Goal: Task Accomplishment & Management: Use online tool/utility

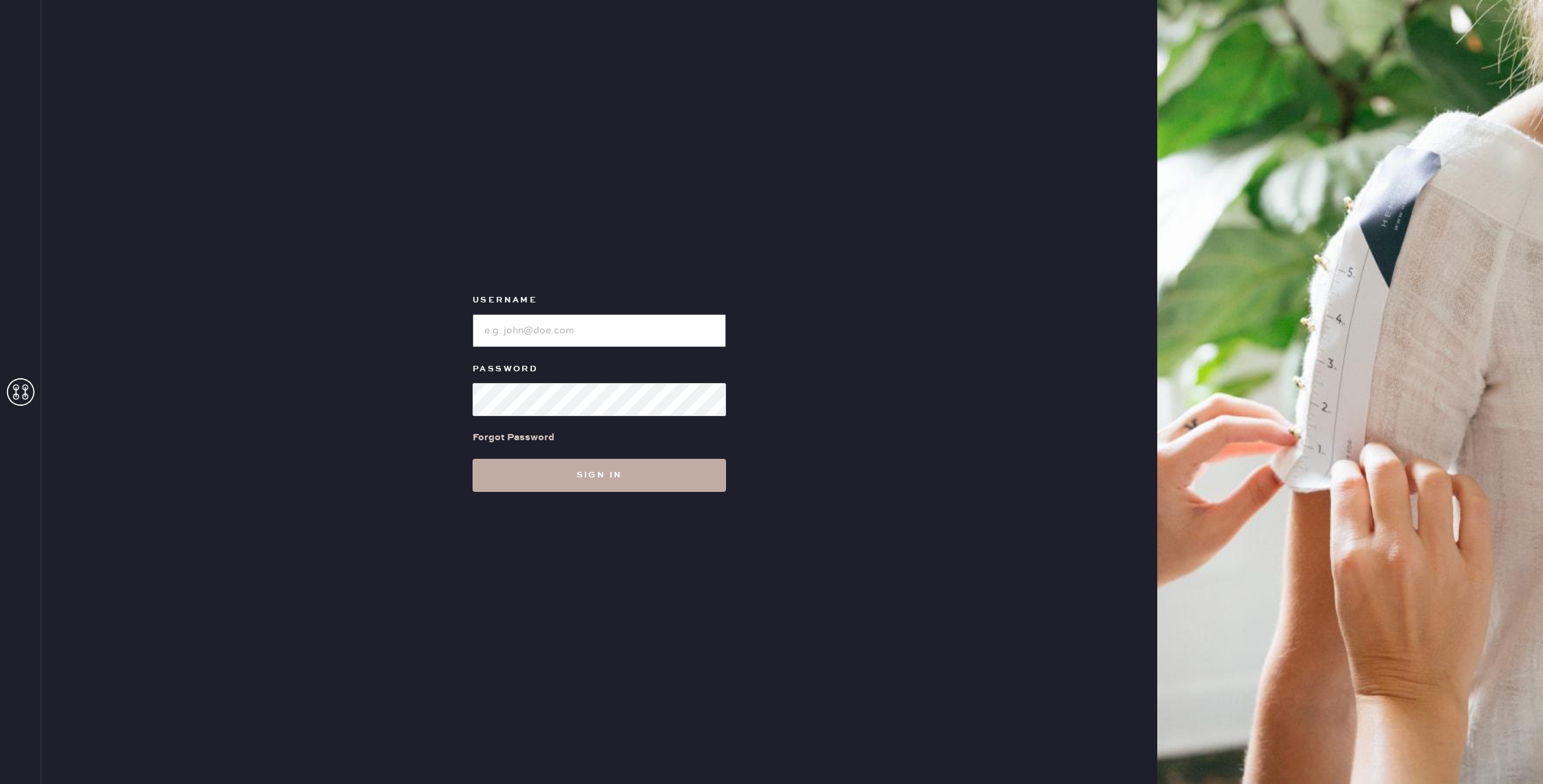
type input "reformationchestnuthill"
click at [601, 472] on button "Sign in" at bounding box center [599, 475] width 254 height 33
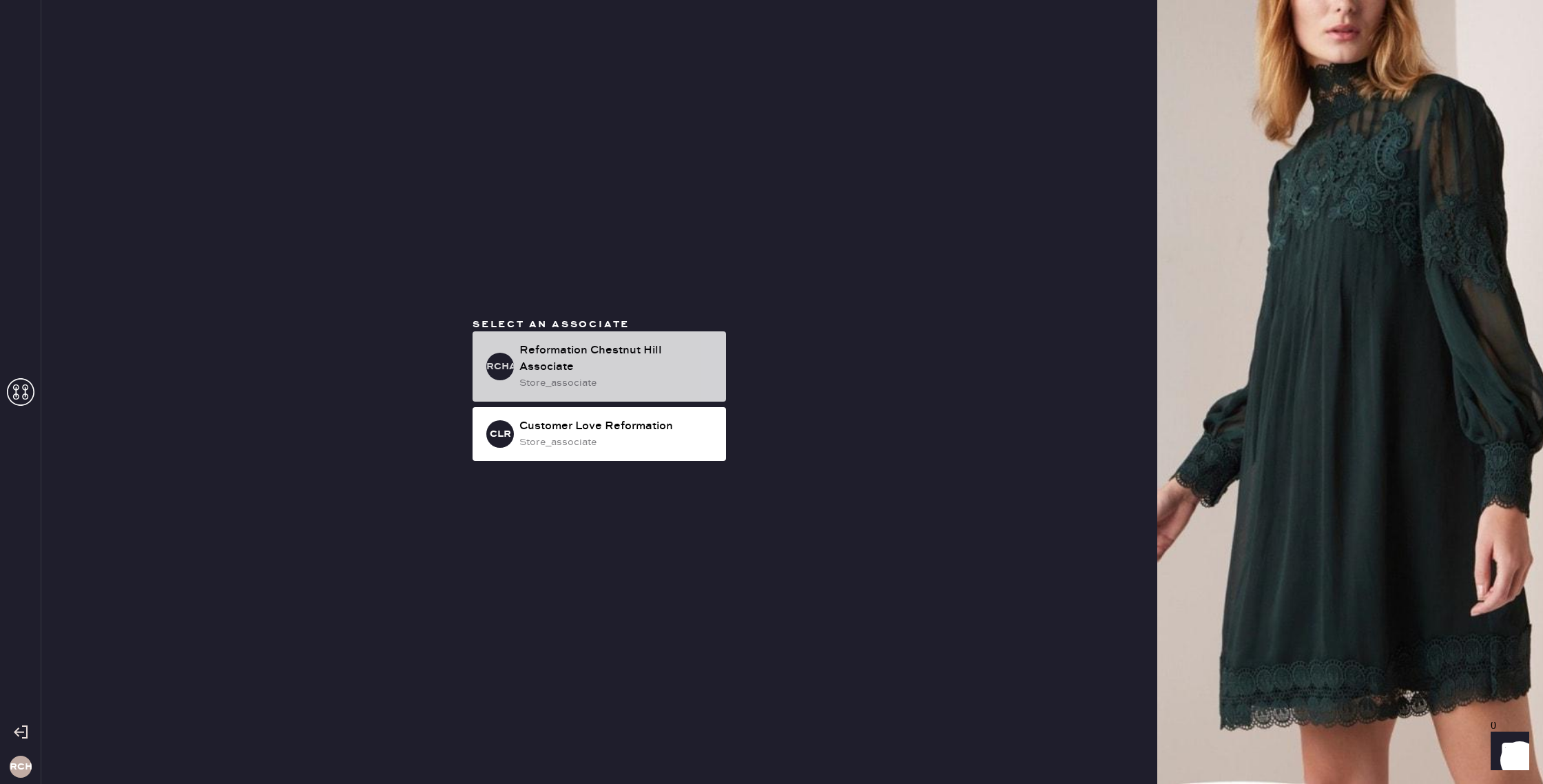
click at [603, 363] on div "Reformation Chestnut Hill Associate" at bounding box center [618, 359] width 196 height 33
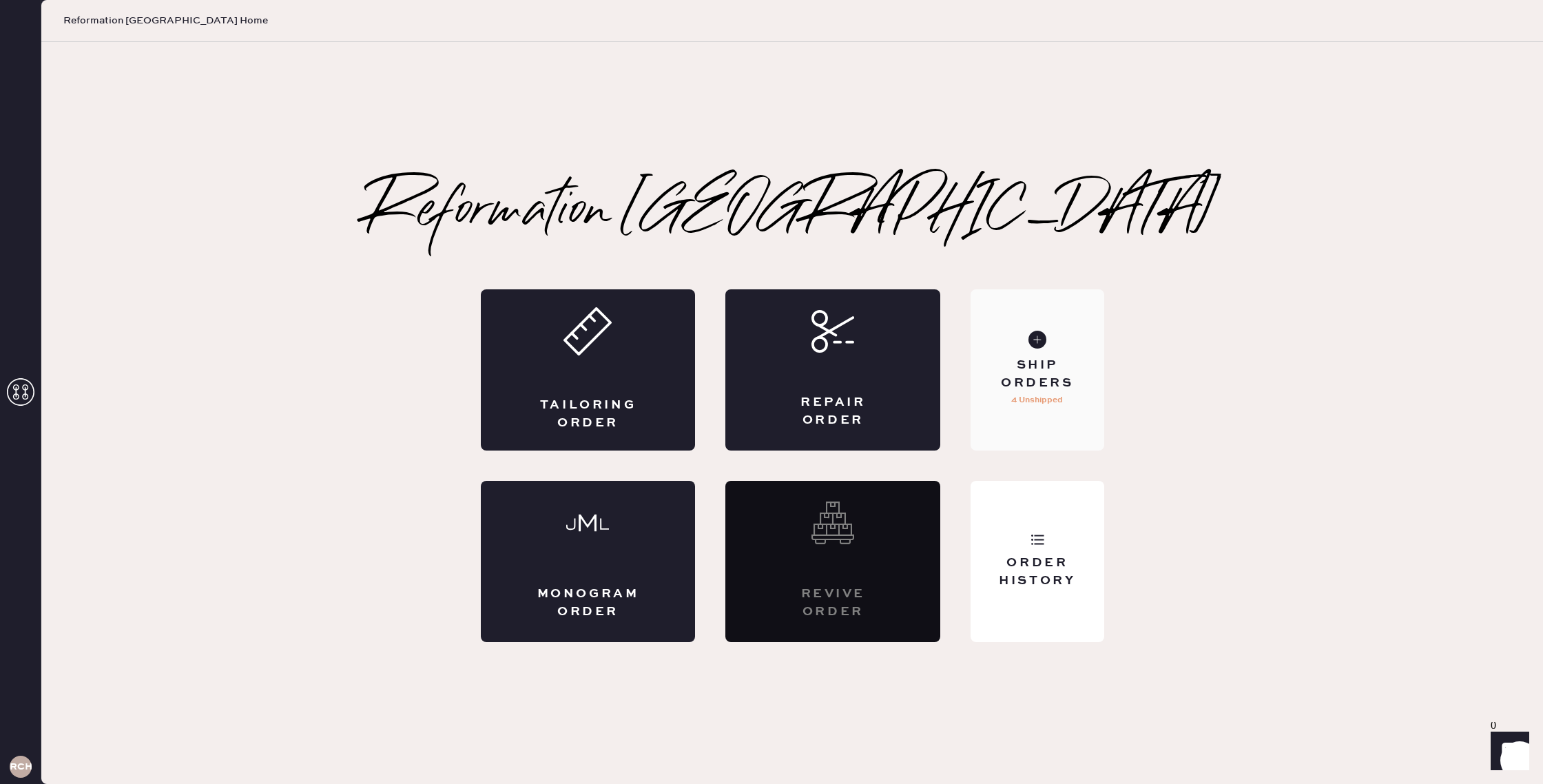
click at [1062, 406] on p "4 Unshipped" at bounding box center [1037, 400] width 51 height 16
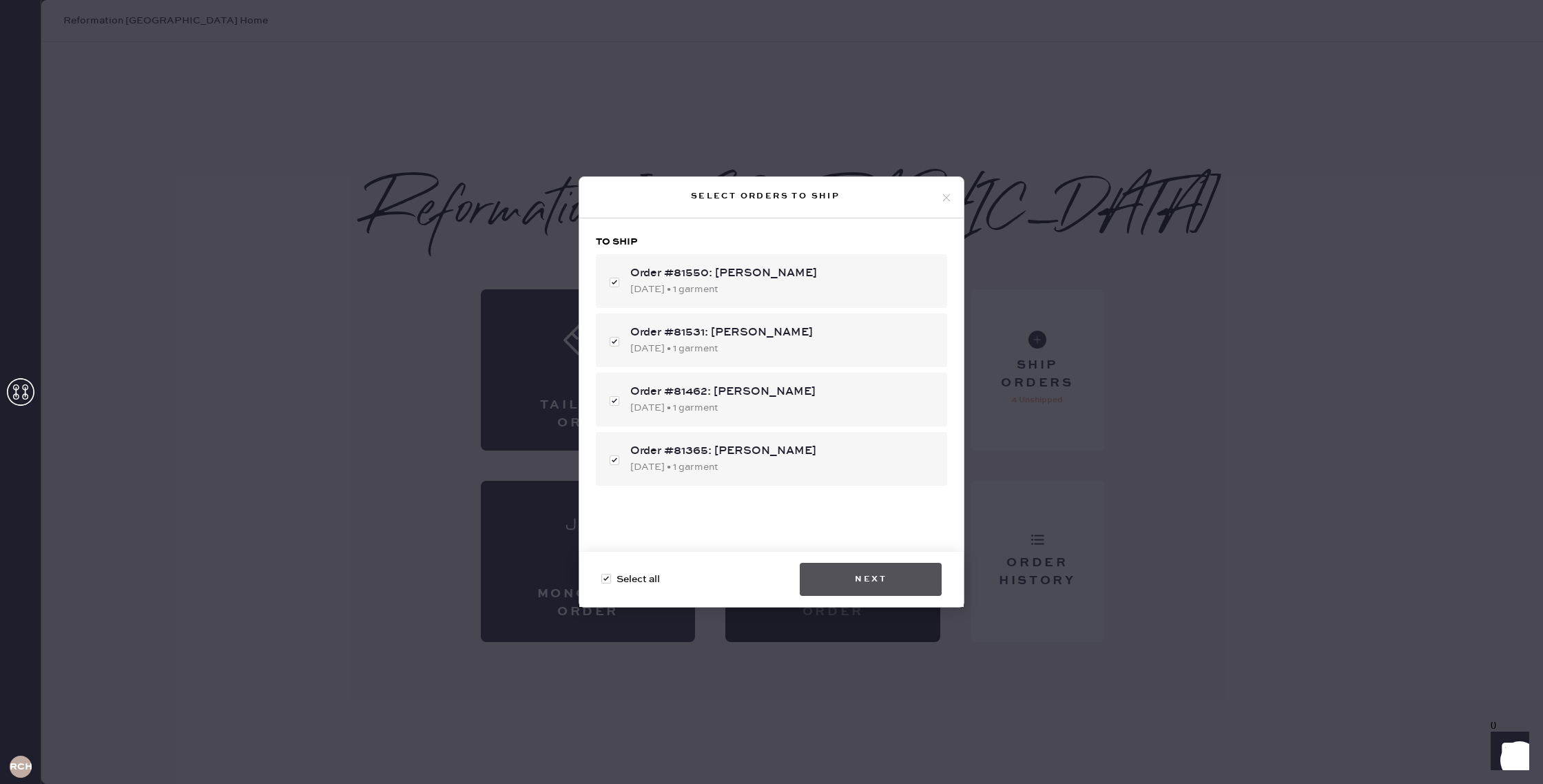
click at [893, 567] on button "Next" at bounding box center [870, 579] width 142 height 33
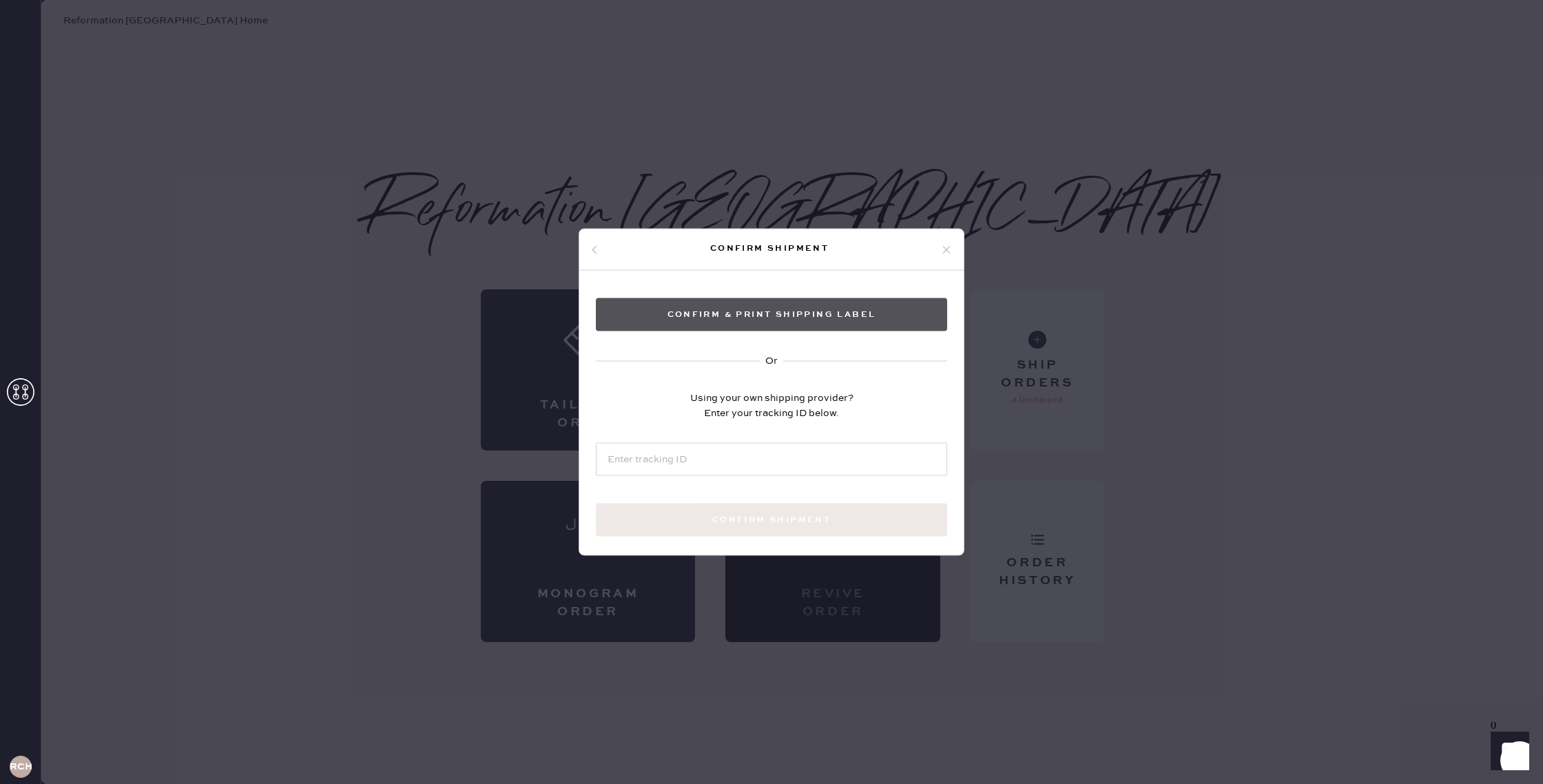
click at [779, 314] on button "Confirm & Print shipping label" at bounding box center [772, 315] width 351 height 33
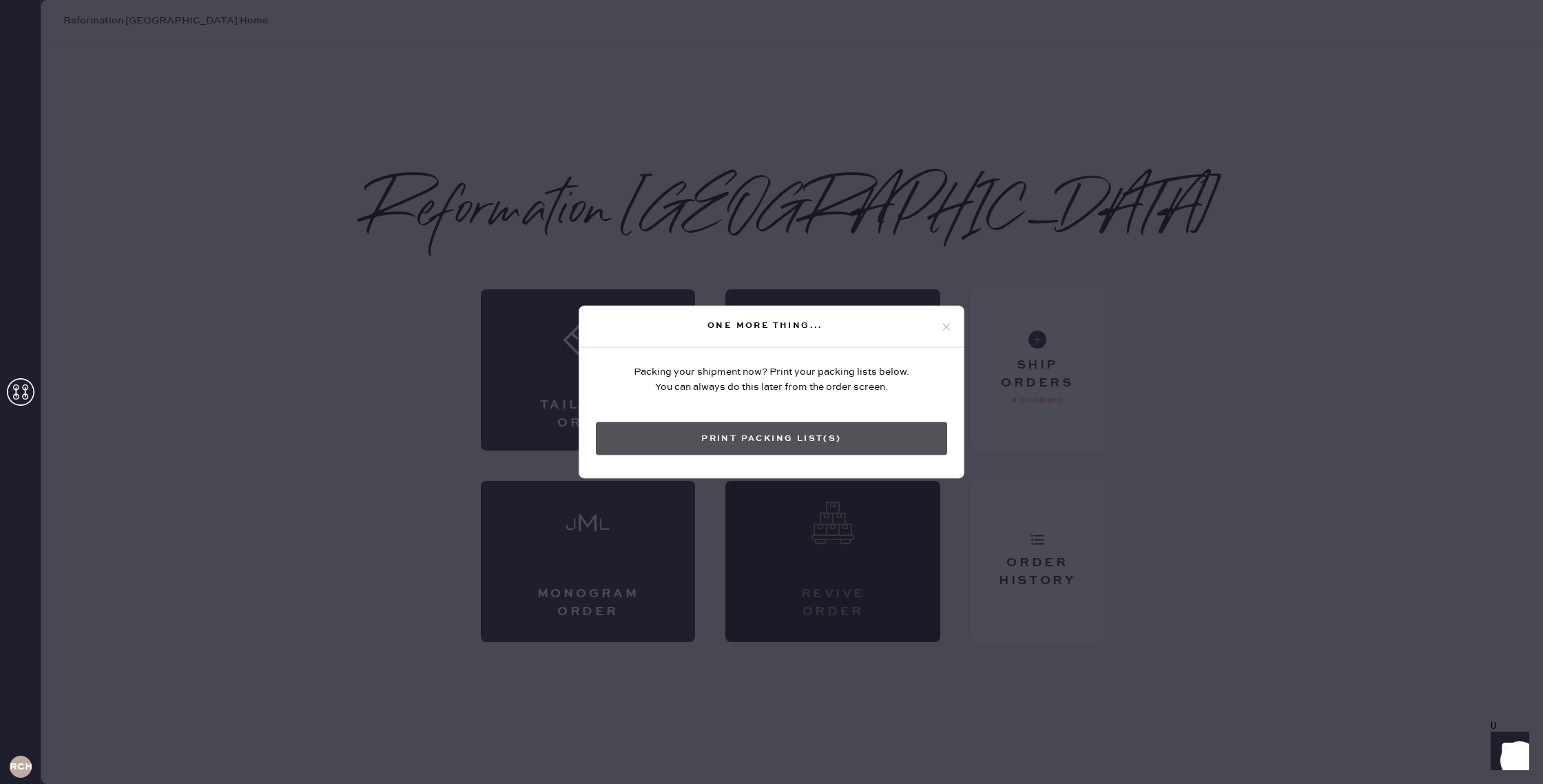
click at [813, 431] on button "Print Packing List(s)" at bounding box center [772, 438] width 351 height 33
